Goal: Information Seeking & Learning: Learn about a topic

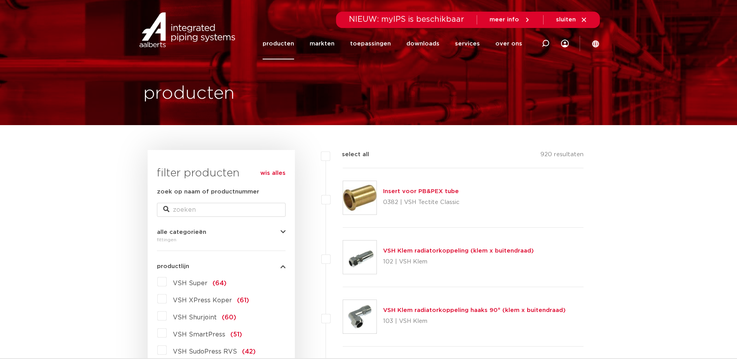
click at [167, 284] on label "VSH Super (64)" at bounding box center [197, 281] width 60 height 12
click at [0, 0] on input "VSH Super (64)" at bounding box center [0, 0] width 0 height 0
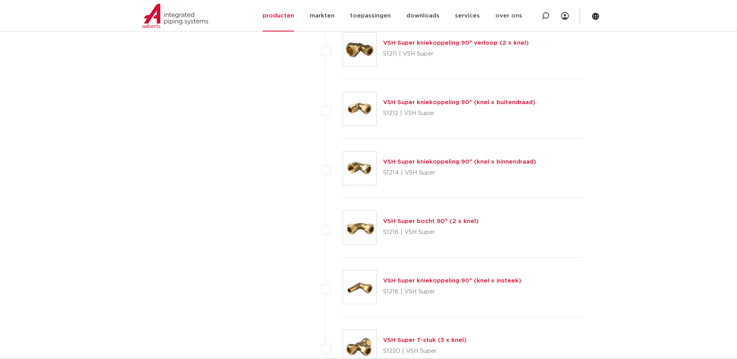
scroll to position [816, 0]
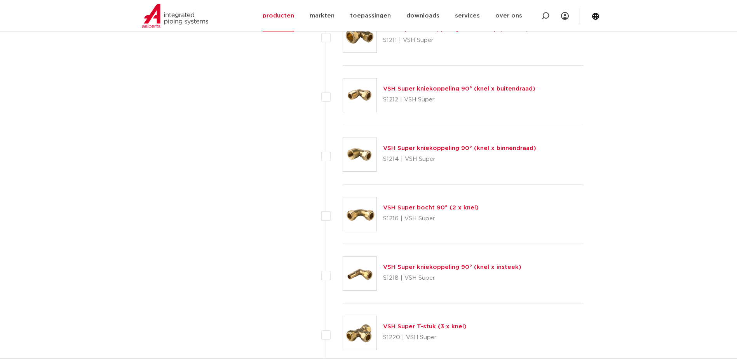
click at [461, 89] on link "VSH Super kniekoppeling 90° (knel x buitendraad)" at bounding box center [459, 89] width 152 height 6
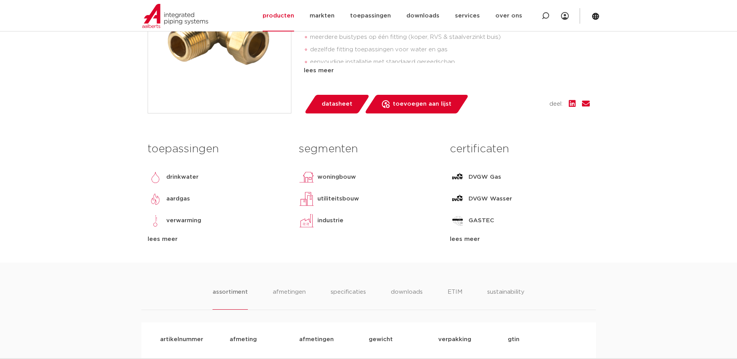
scroll to position [272, 0]
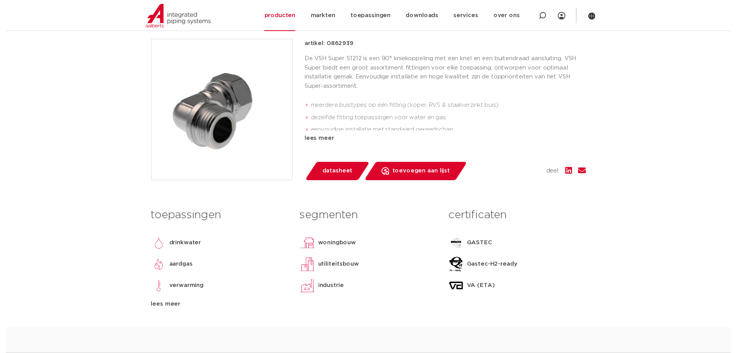
scroll to position [194, 0]
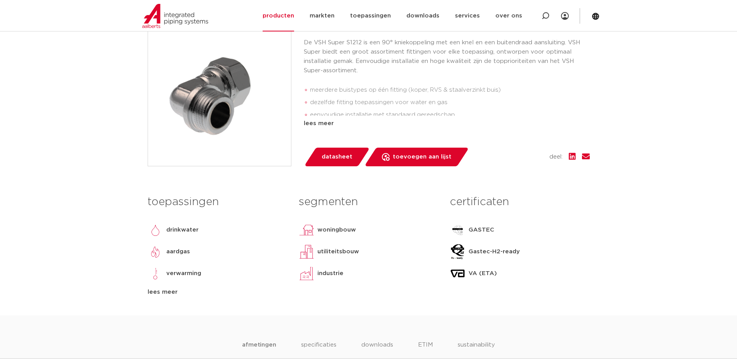
click at [334, 158] on span "datasheet" at bounding box center [337, 157] width 31 height 12
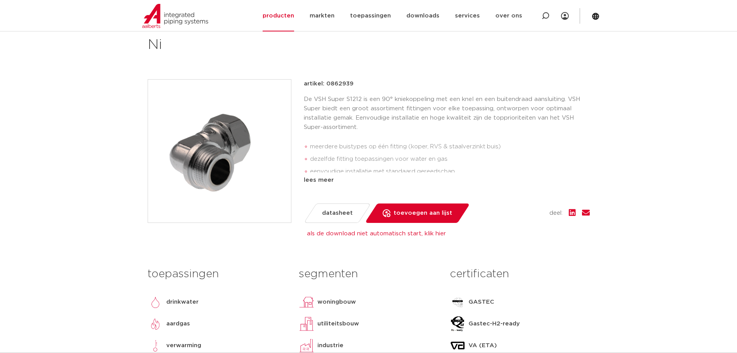
scroll to position [0, 0]
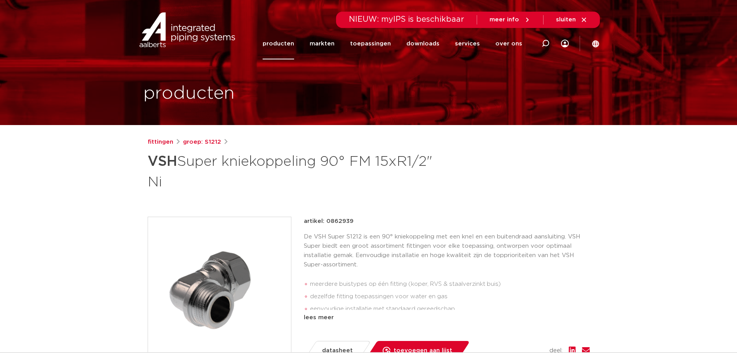
click at [293, 43] on link "producten" at bounding box center [278, 43] width 31 height 31
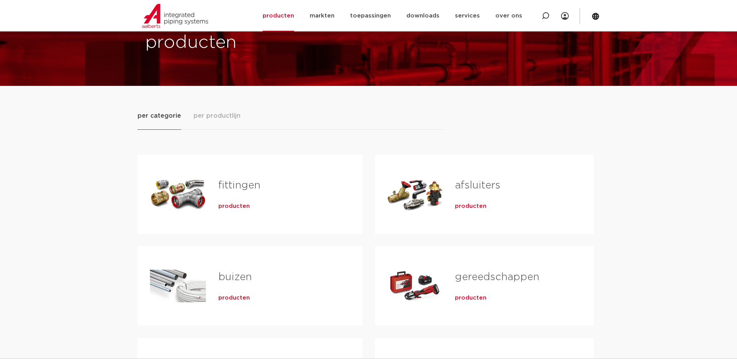
scroll to position [39, 0]
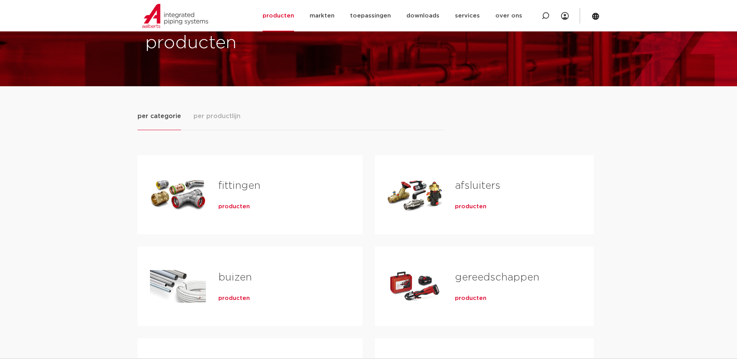
click at [231, 184] on link "fittingen" at bounding box center [239, 186] width 42 height 10
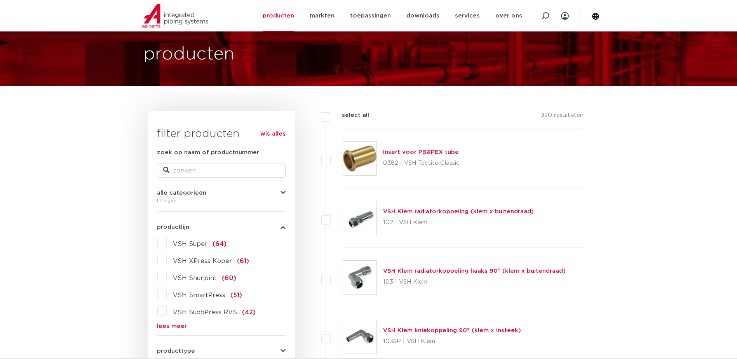
scroll to position [39, 0]
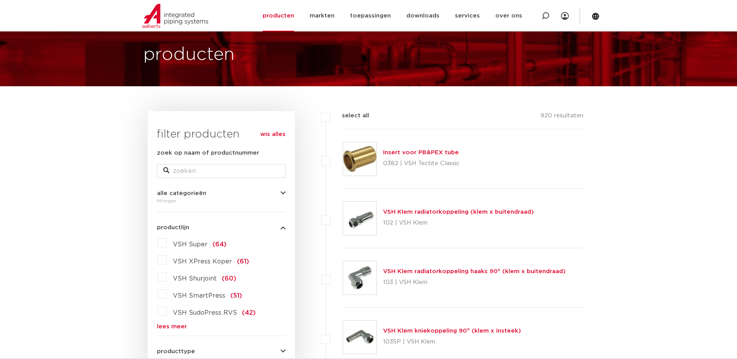
click at [180, 243] on span "VSH Super" at bounding box center [190, 244] width 35 height 6
click at [0, 0] on input "VSH Super (64)" at bounding box center [0, 0] width 0 height 0
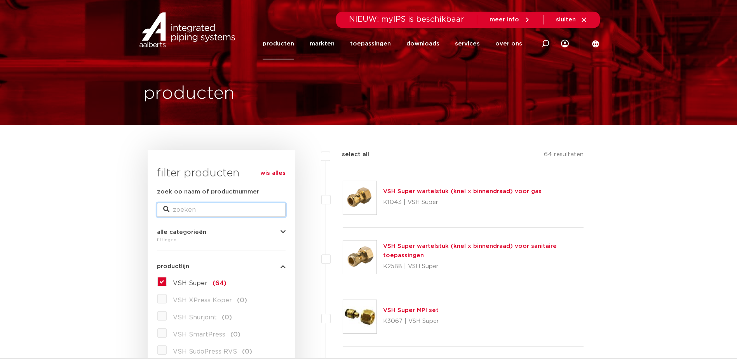
click at [212, 211] on input "zoek op naam of productnummer" at bounding box center [221, 210] width 129 height 14
type input "kniekoppeling 15x3/4"
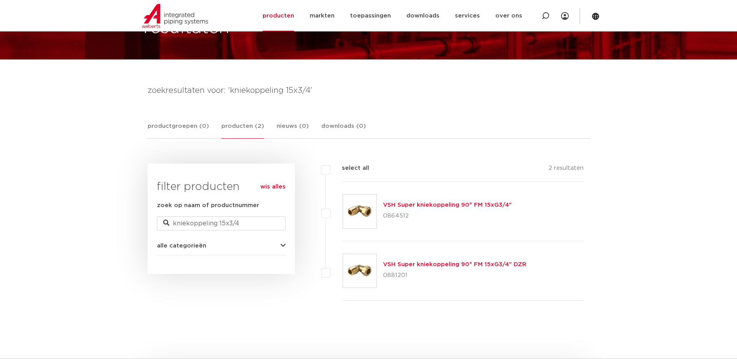
scroll to position [78, 0]
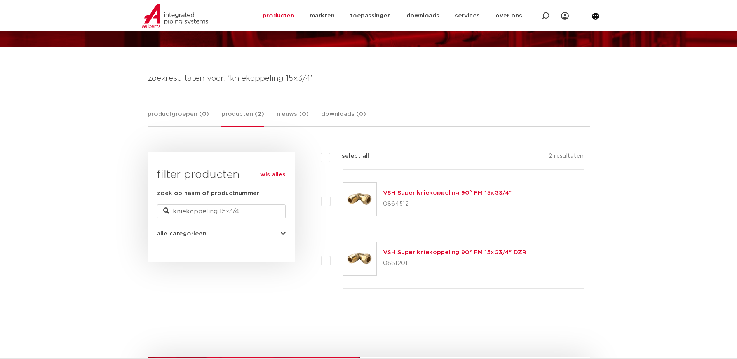
click at [419, 193] on link "VSH Super kniekoppeling 90° FM 15xG3/4"" at bounding box center [447, 193] width 129 height 6
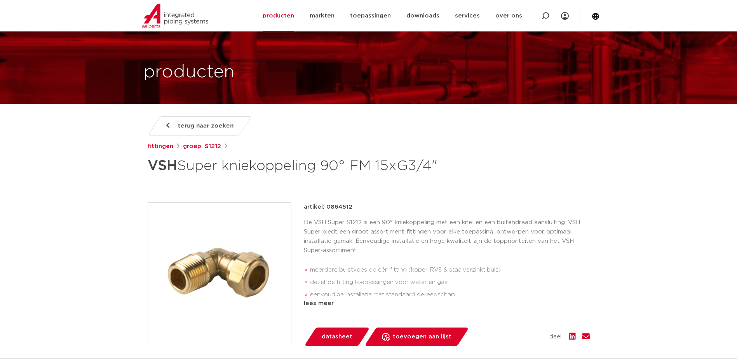
scroll to position [39, 0]
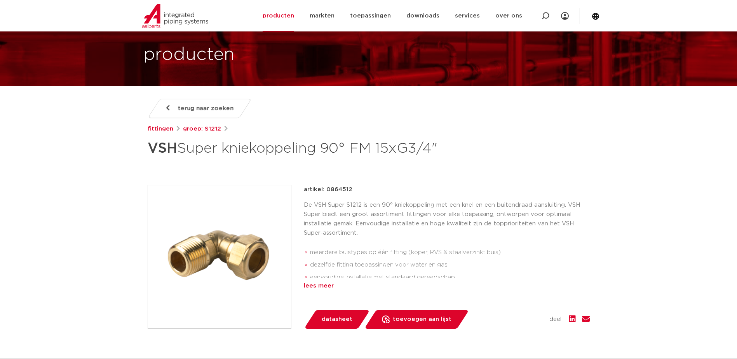
click at [327, 291] on div "lees meer" at bounding box center [447, 285] width 286 height 9
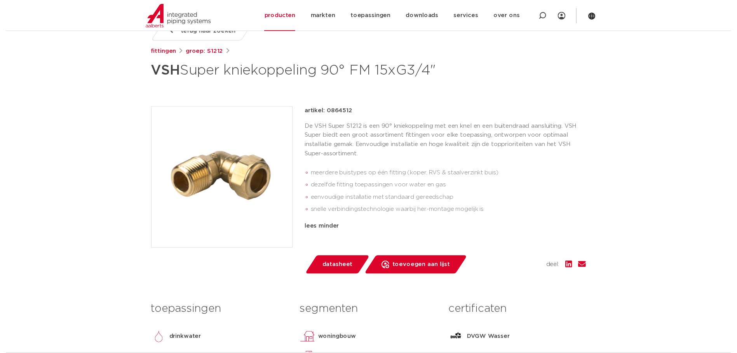
scroll to position [117, 0]
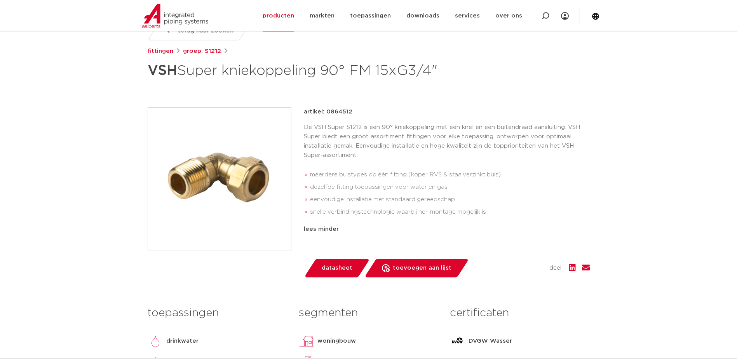
click at [340, 274] on span "datasheet" at bounding box center [337, 268] width 31 height 12
